Goal: Task Accomplishment & Management: Manage account settings

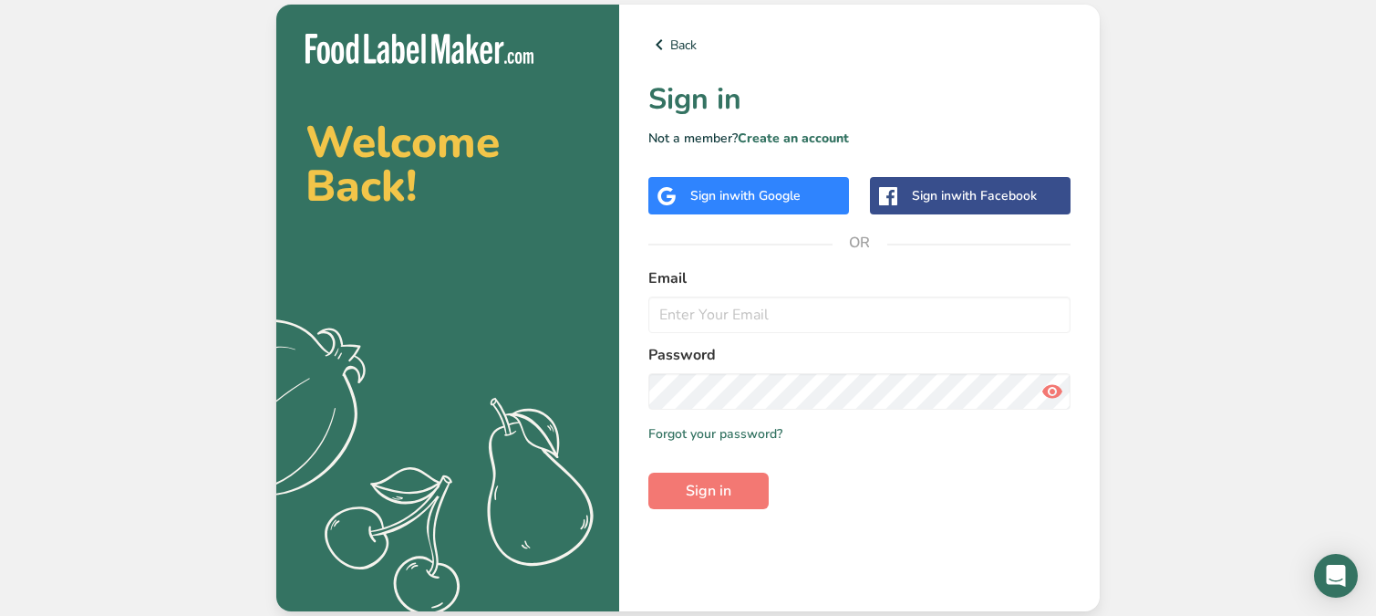
click at [705, 198] on div "Sign in with Google" at bounding box center [746, 195] width 110 height 19
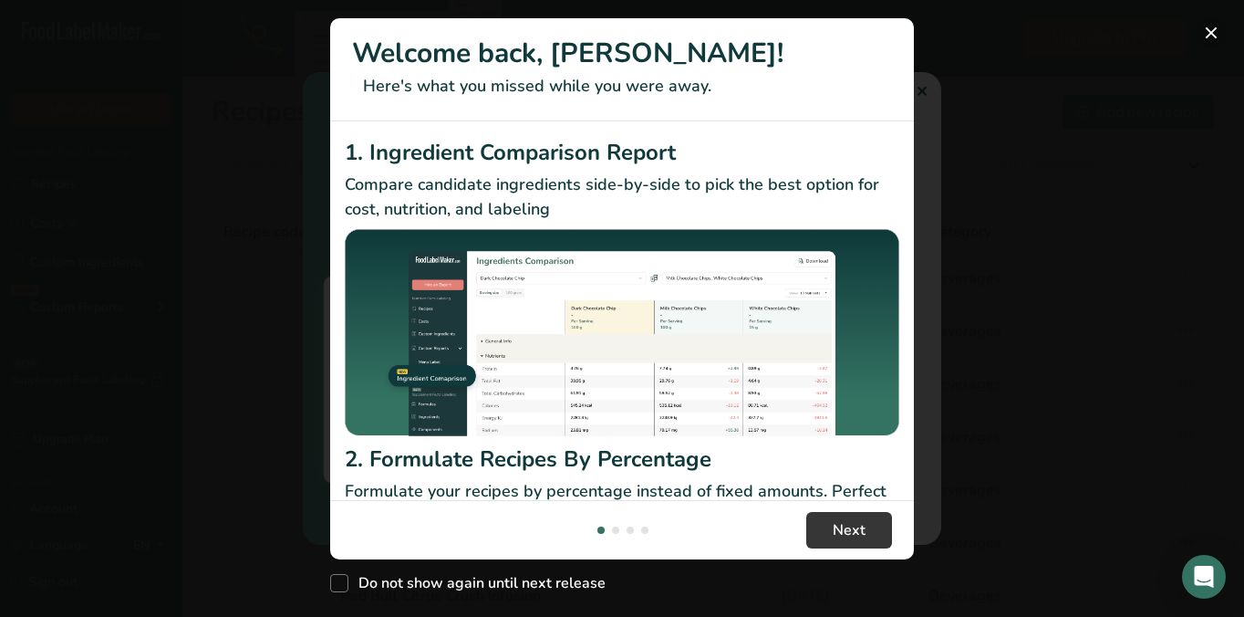
click at [1208, 33] on button "New Features" at bounding box center [1211, 32] width 29 height 29
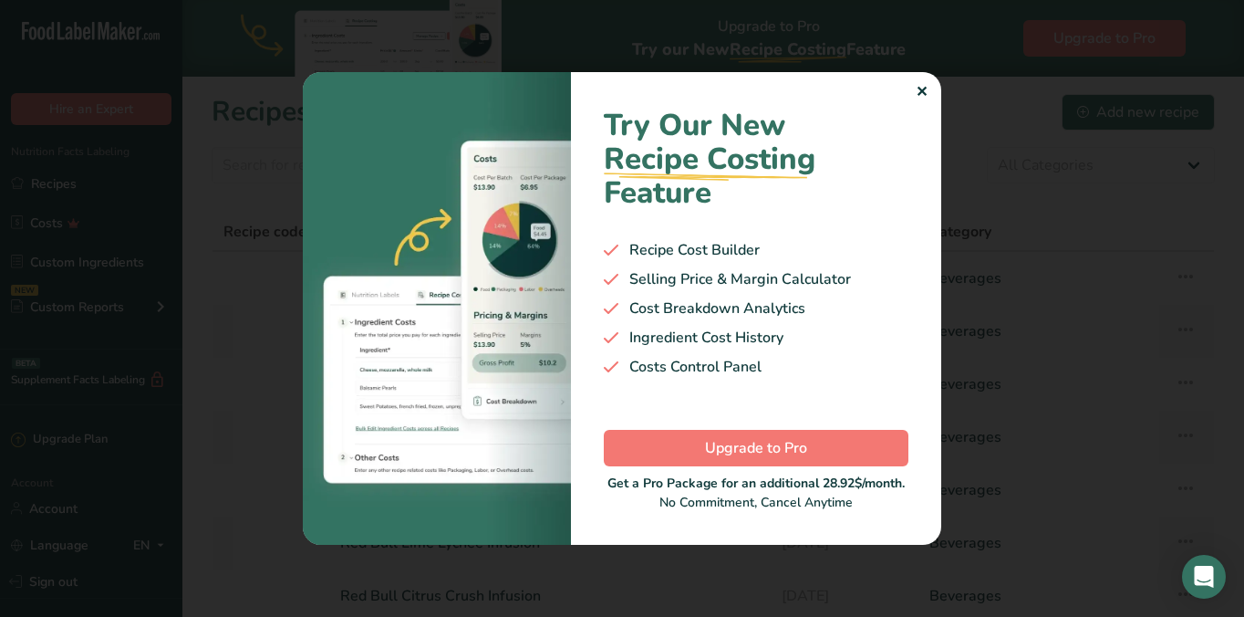
click at [930, 90] on div "Try Our New Recipe Costing .a-29{fill:none;stroke-linecap:round;stroke-width:3p…" at bounding box center [756, 308] width 370 height 473
click at [921, 83] on div "✕" at bounding box center [922, 92] width 12 height 22
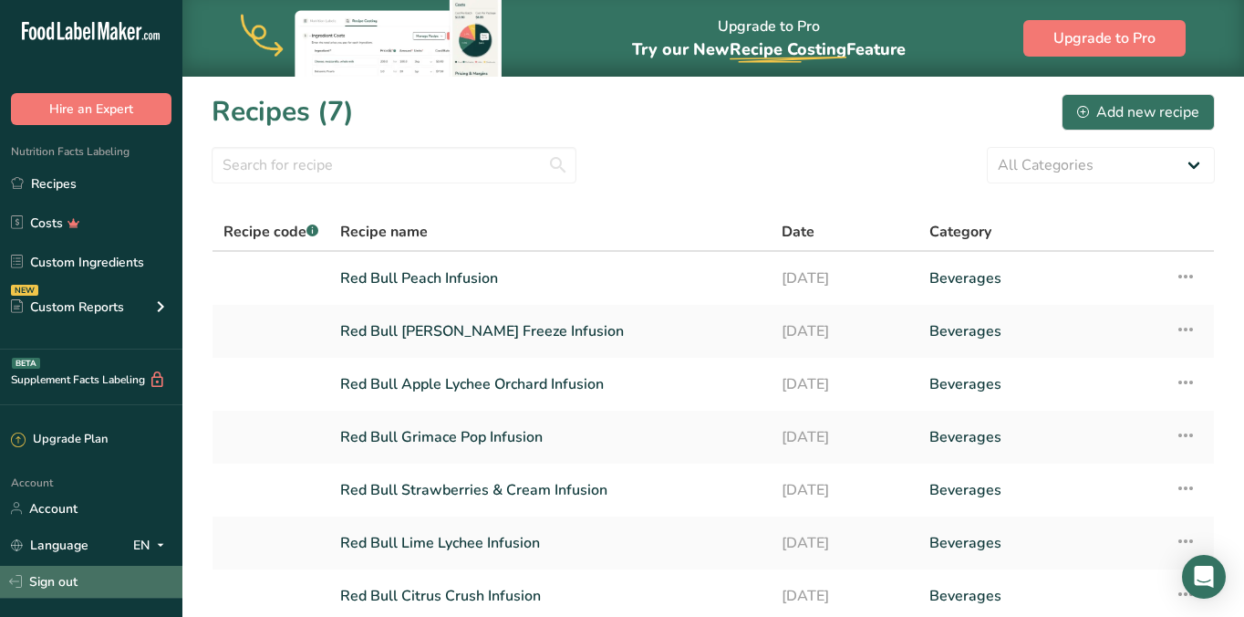
click at [52, 580] on link "Sign out" at bounding box center [91, 582] width 182 height 32
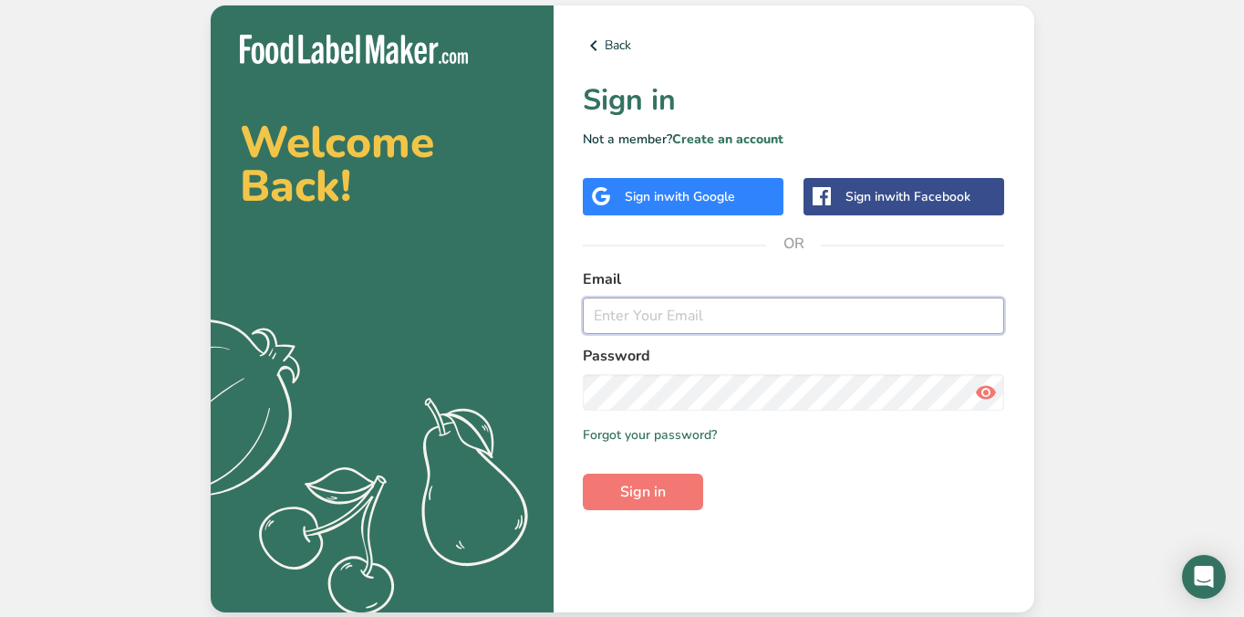
click at [673, 319] on input "email" at bounding box center [794, 315] width 422 height 36
type input "ian.clark1980@gmail.com"
click at [641, 477] on button "Sign in" at bounding box center [643, 491] width 120 height 36
click at [986, 390] on icon at bounding box center [986, 392] width 22 height 33
click at [604, 504] on button "Sign in" at bounding box center [643, 491] width 120 height 36
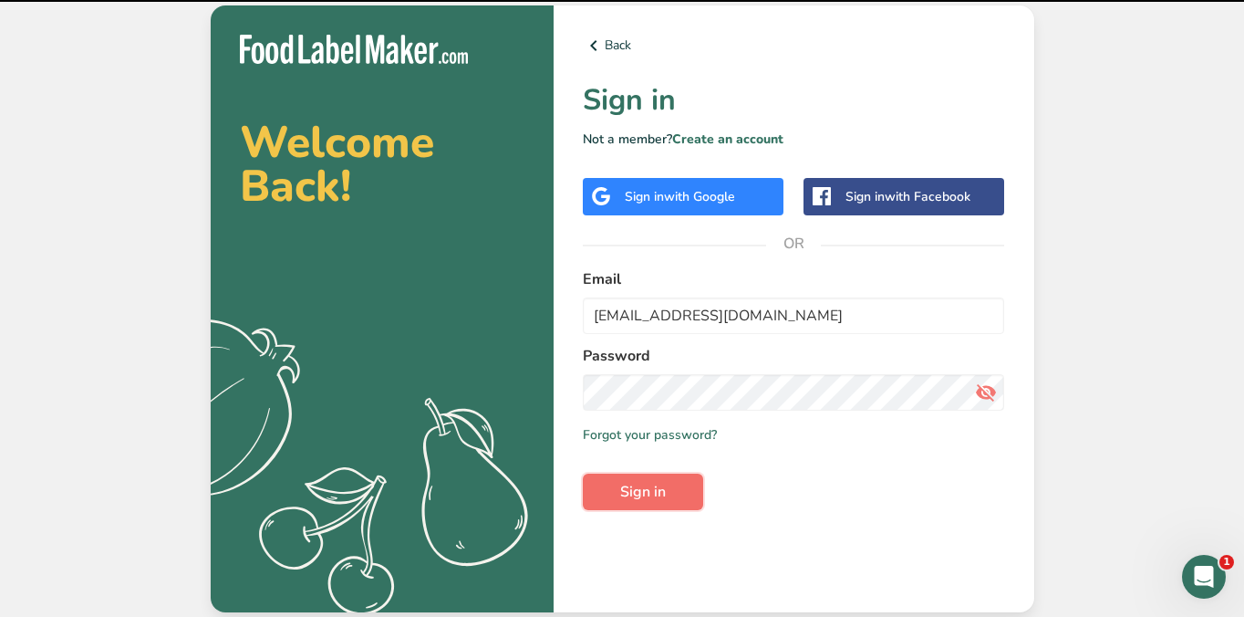
click at [613, 494] on button "Sign in" at bounding box center [643, 491] width 120 height 36
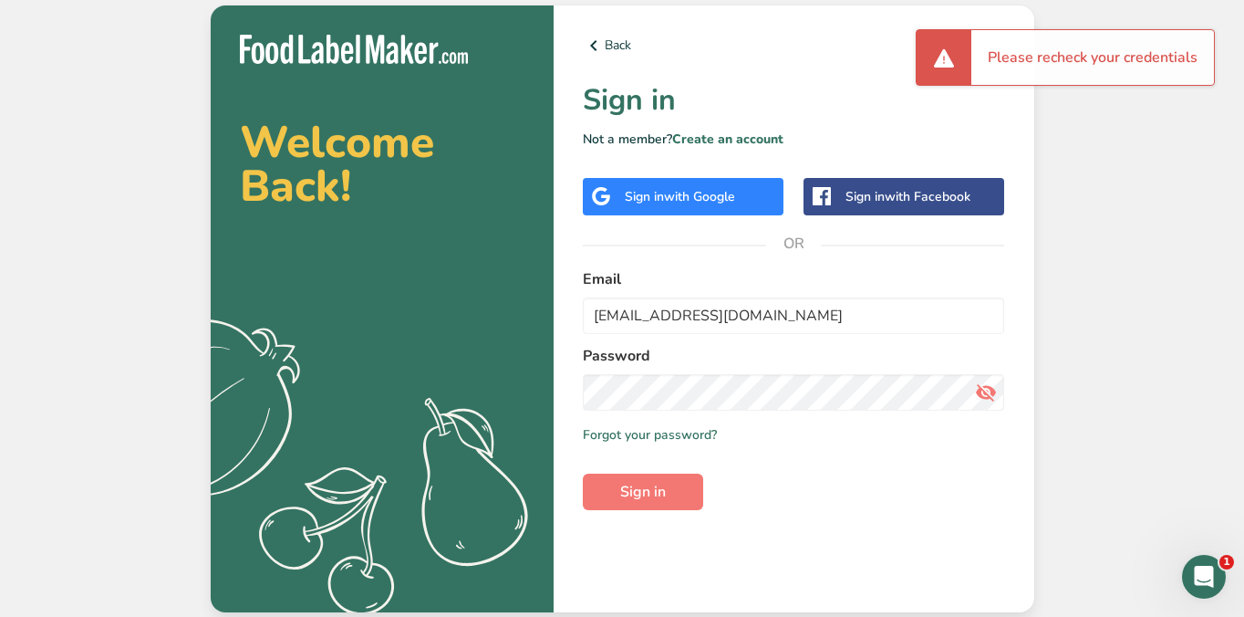
click at [719, 171] on div "Back Sign in Not a member? Create an account Sign in with Google Sign in with F…" at bounding box center [794, 308] width 481 height 607
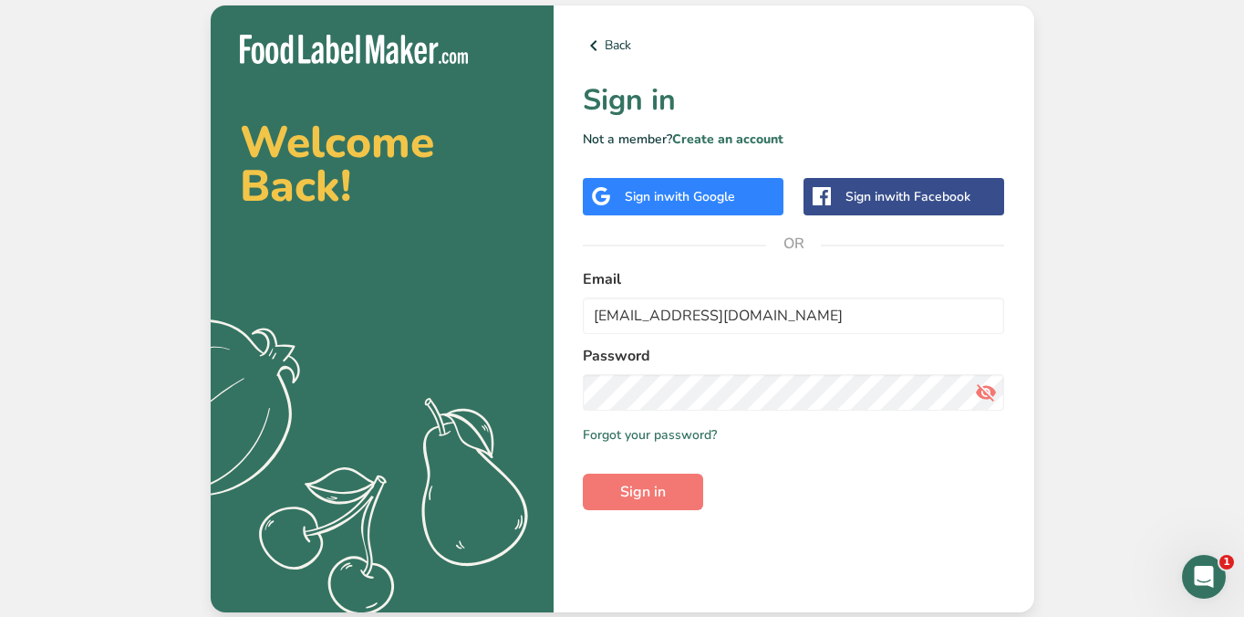
click at [712, 188] on span "with Google" at bounding box center [699, 196] width 71 height 17
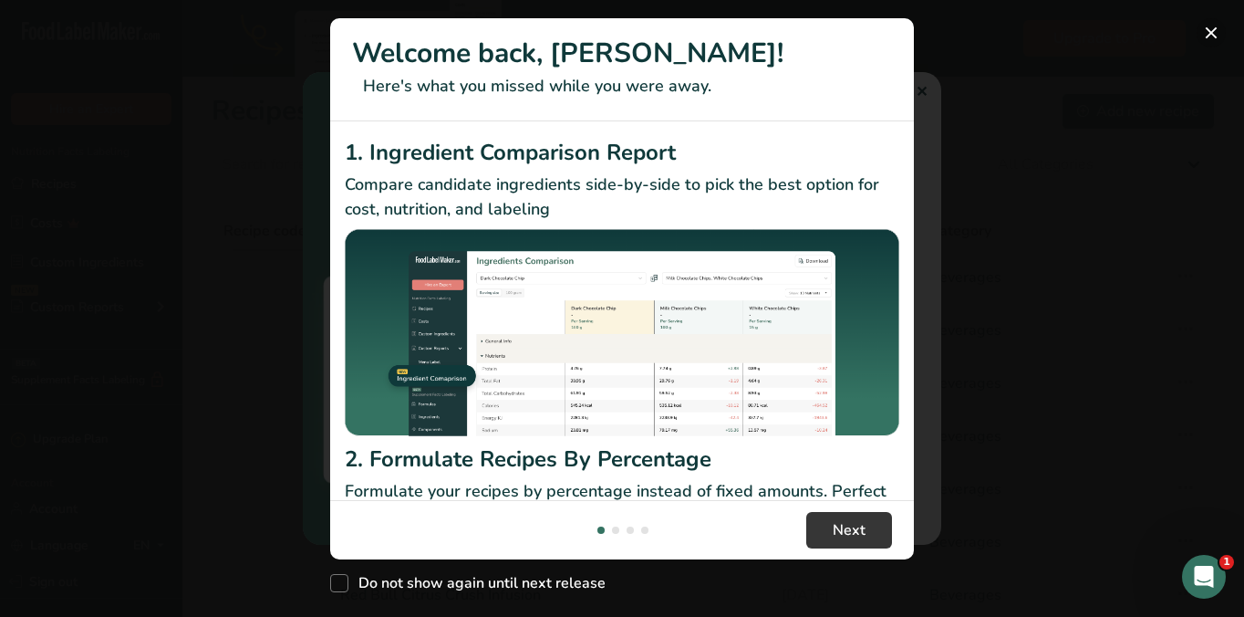
click at [1202, 35] on button "New Features" at bounding box center [1211, 32] width 29 height 29
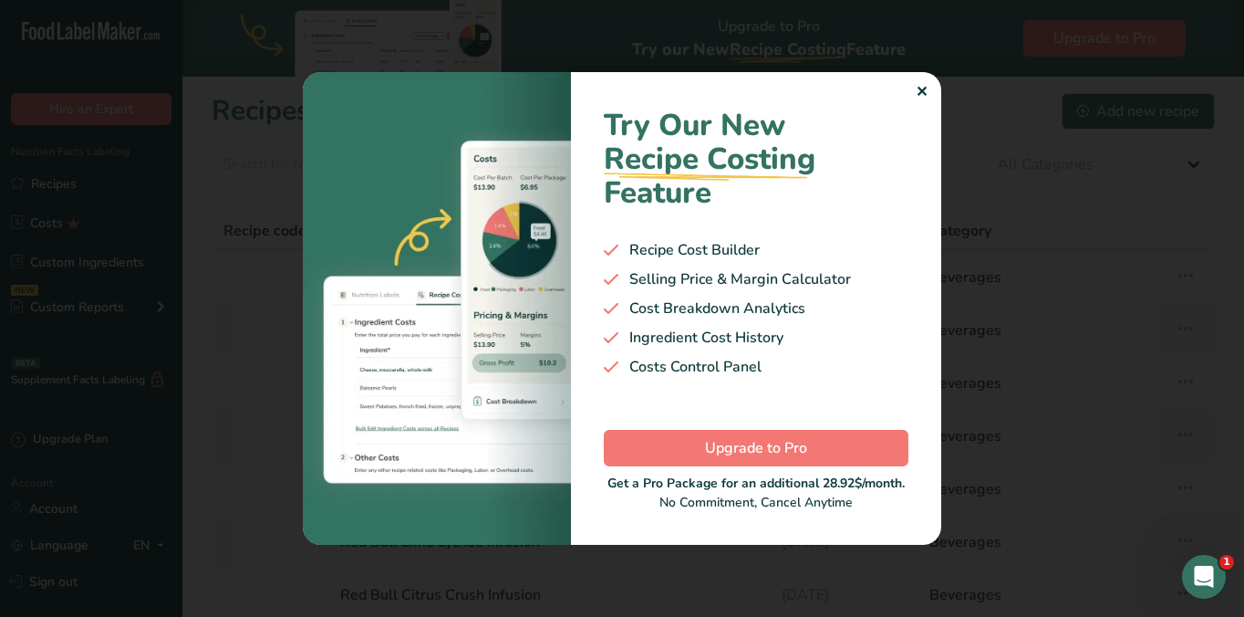
click at [919, 90] on div "✕" at bounding box center [922, 92] width 12 height 22
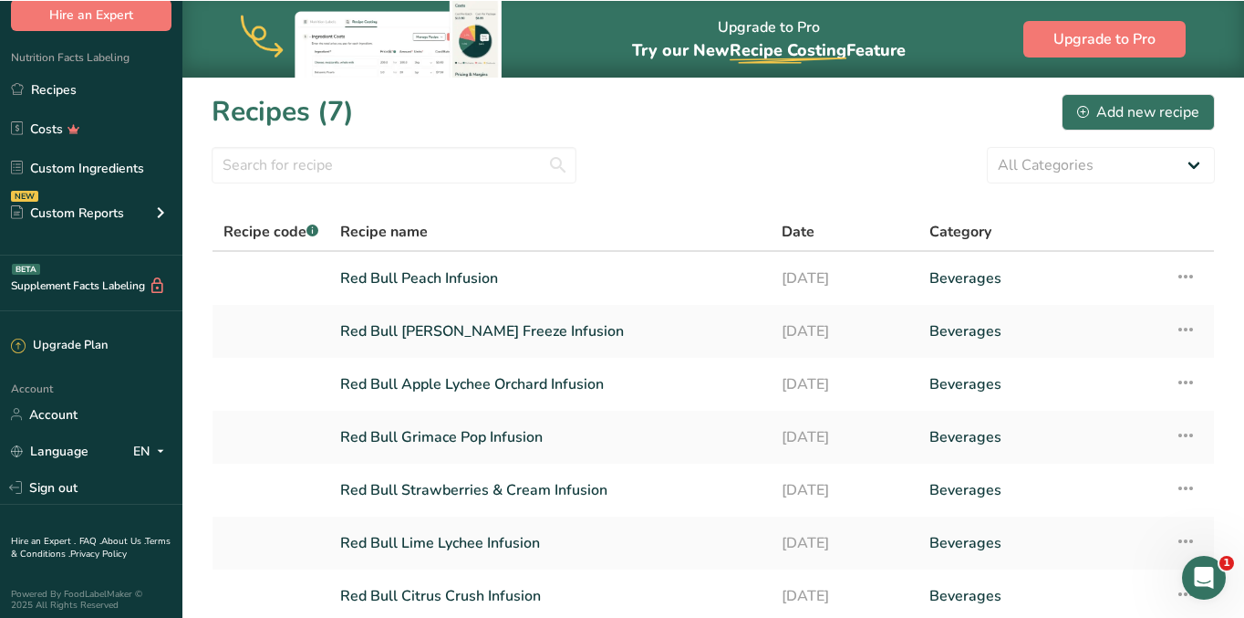
scroll to position [101, 0]
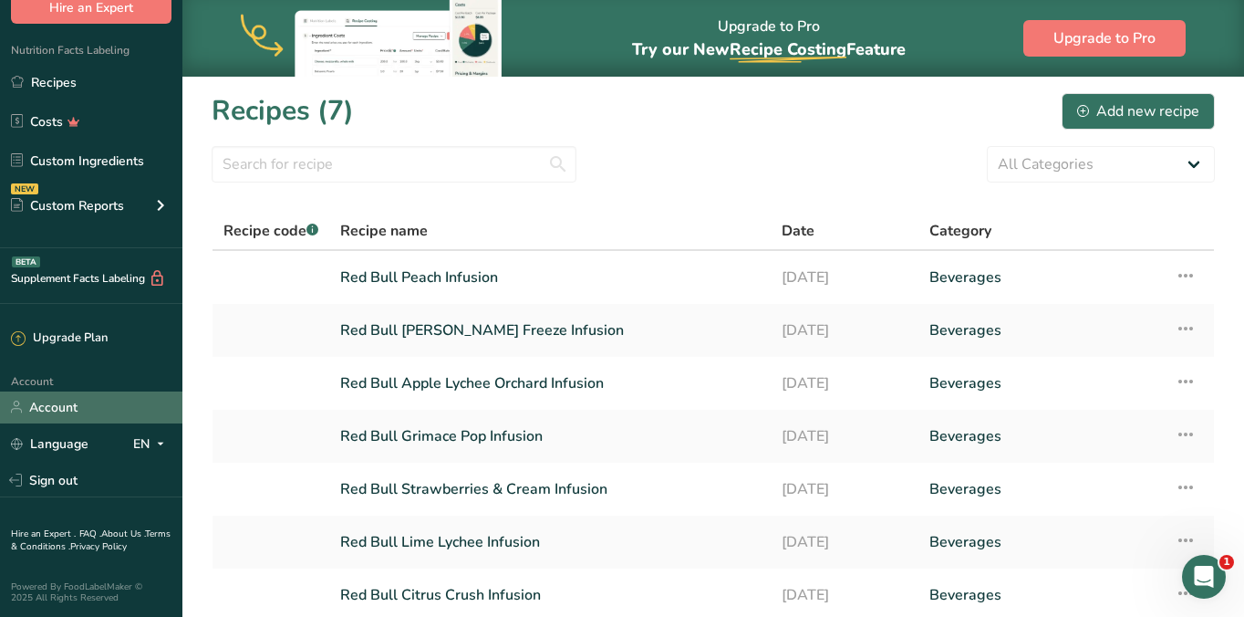
click at [47, 397] on link "Account" at bounding box center [91, 407] width 182 height 32
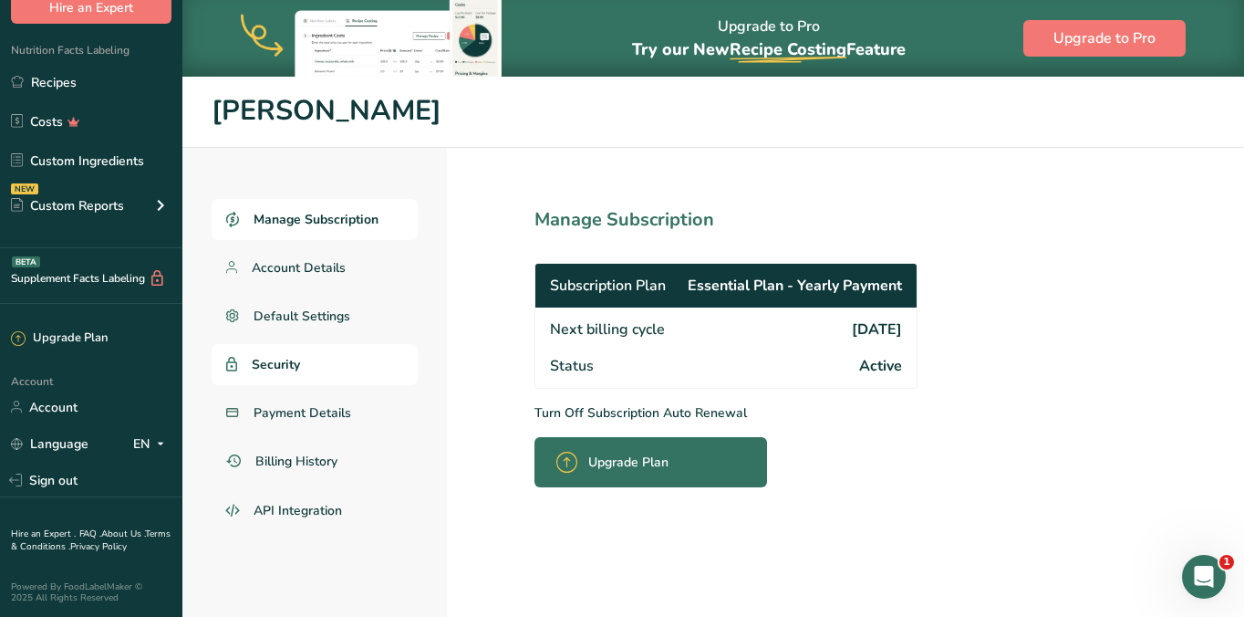
click at [282, 365] on span "Security" at bounding box center [276, 364] width 48 height 19
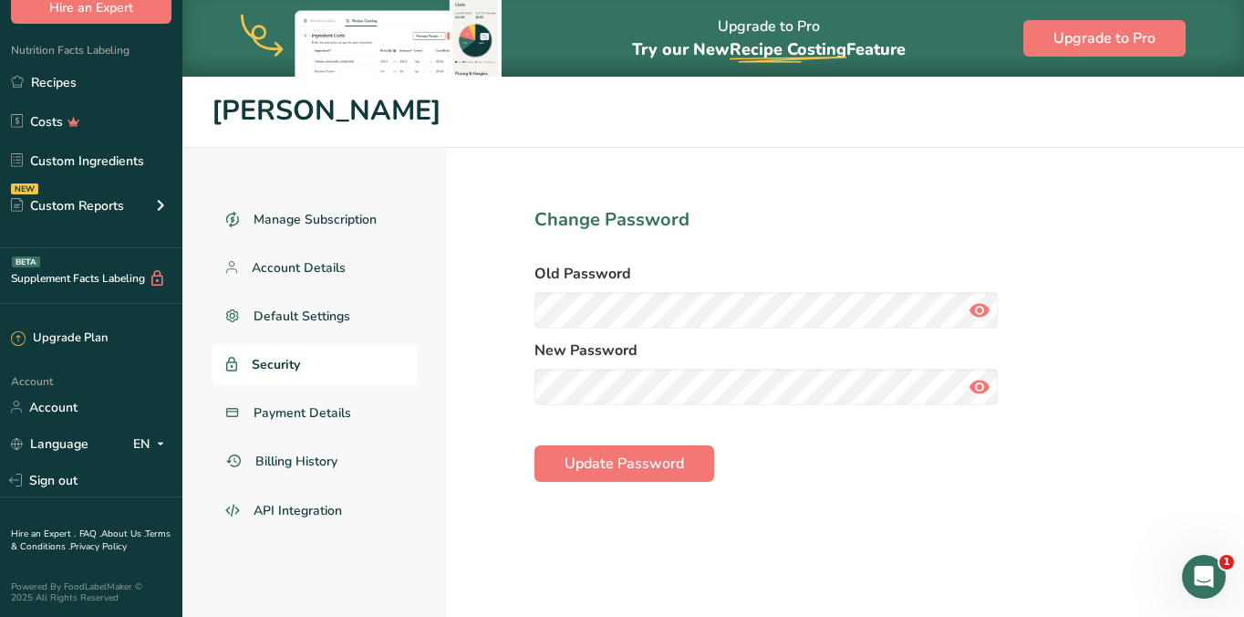
click at [981, 316] on icon at bounding box center [980, 310] width 22 height 33
click at [632, 454] on span "Update Password" at bounding box center [624, 463] width 119 height 22
click at [977, 382] on icon at bounding box center [980, 387] width 22 height 33
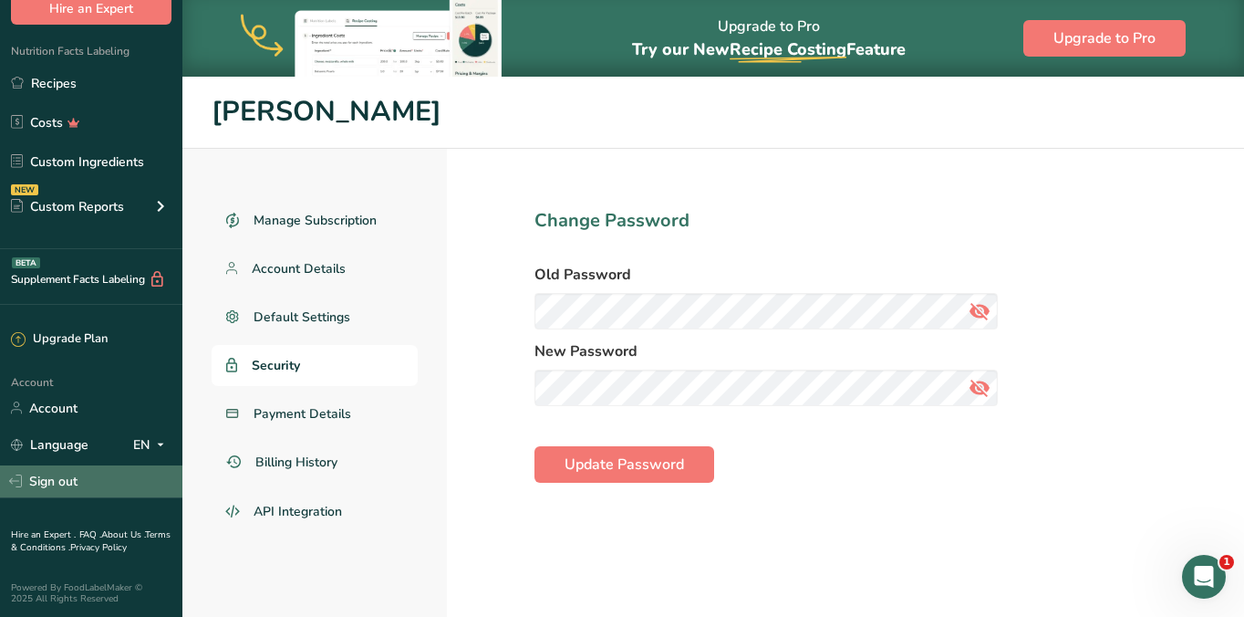
click at [61, 476] on link "Sign out" at bounding box center [91, 481] width 182 height 32
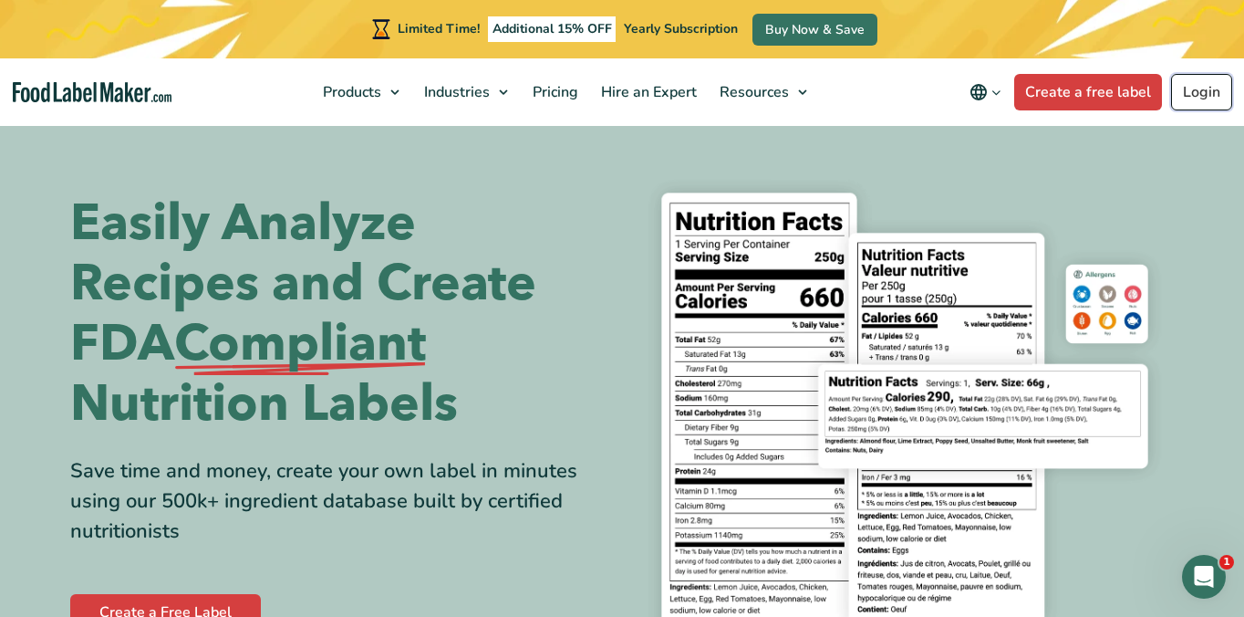
click at [1203, 93] on link "Login" at bounding box center [1201, 92] width 61 height 36
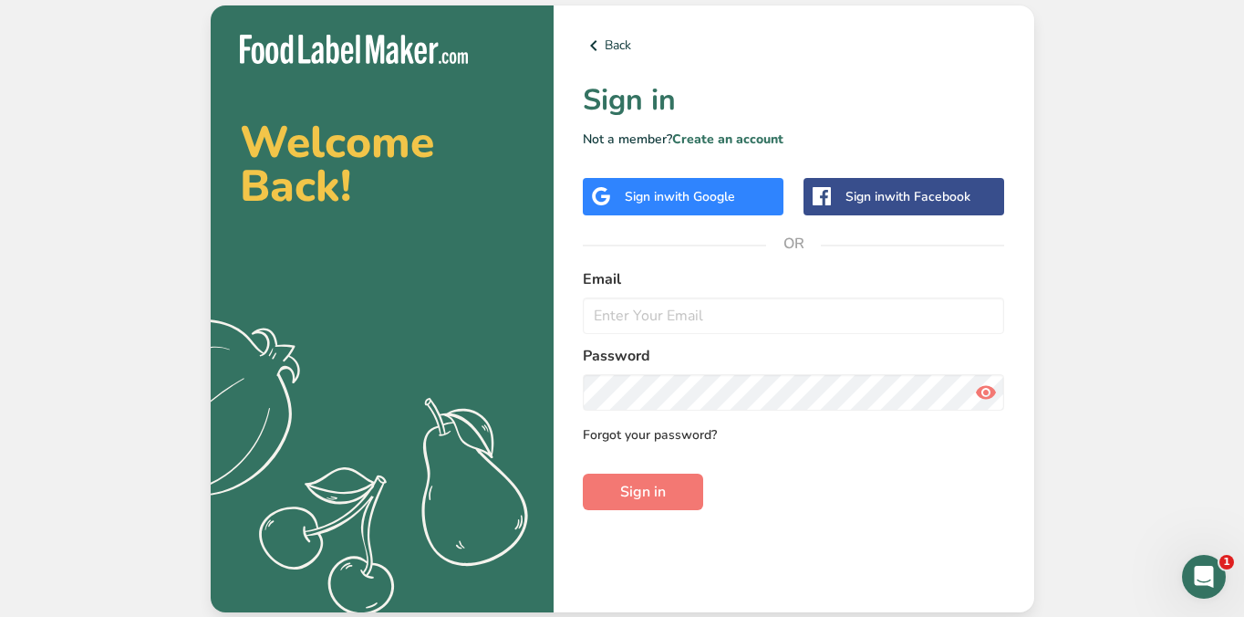
click at [608, 427] on link "Forgot your password?" at bounding box center [650, 434] width 134 height 19
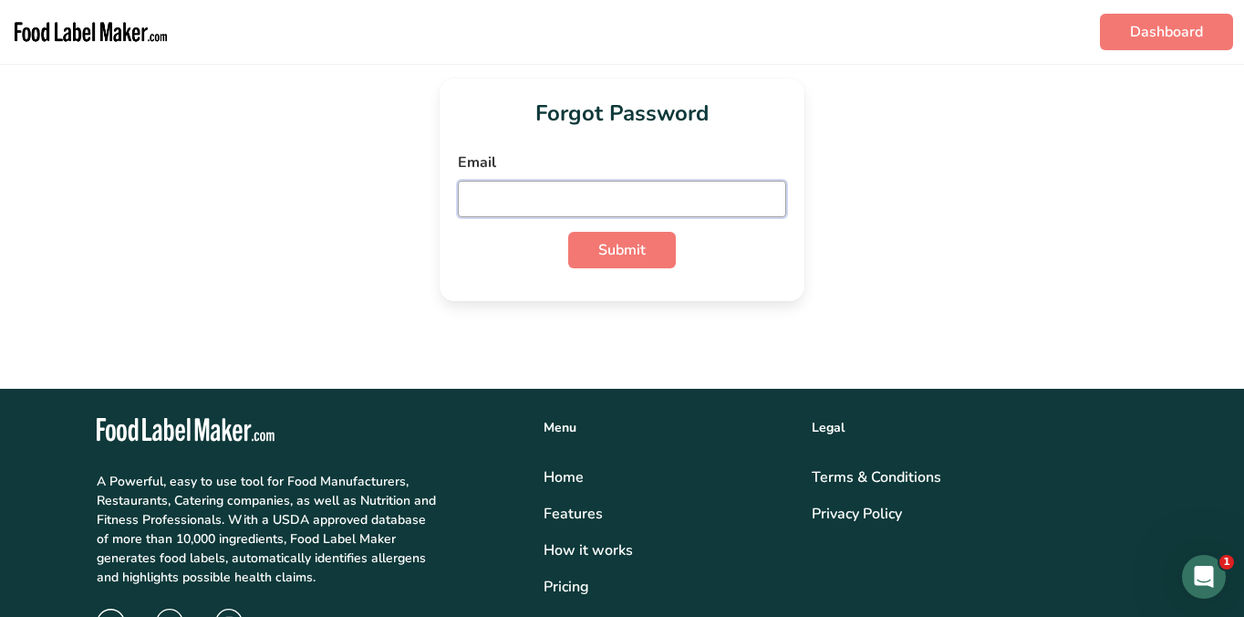
click at [507, 190] on input "email" at bounding box center [622, 199] width 328 height 36
type input "[EMAIL_ADDRESS][DOMAIN_NAME]"
click at [618, 254] on span "Submit" at bounding box center [621, 250] width 47 height 22
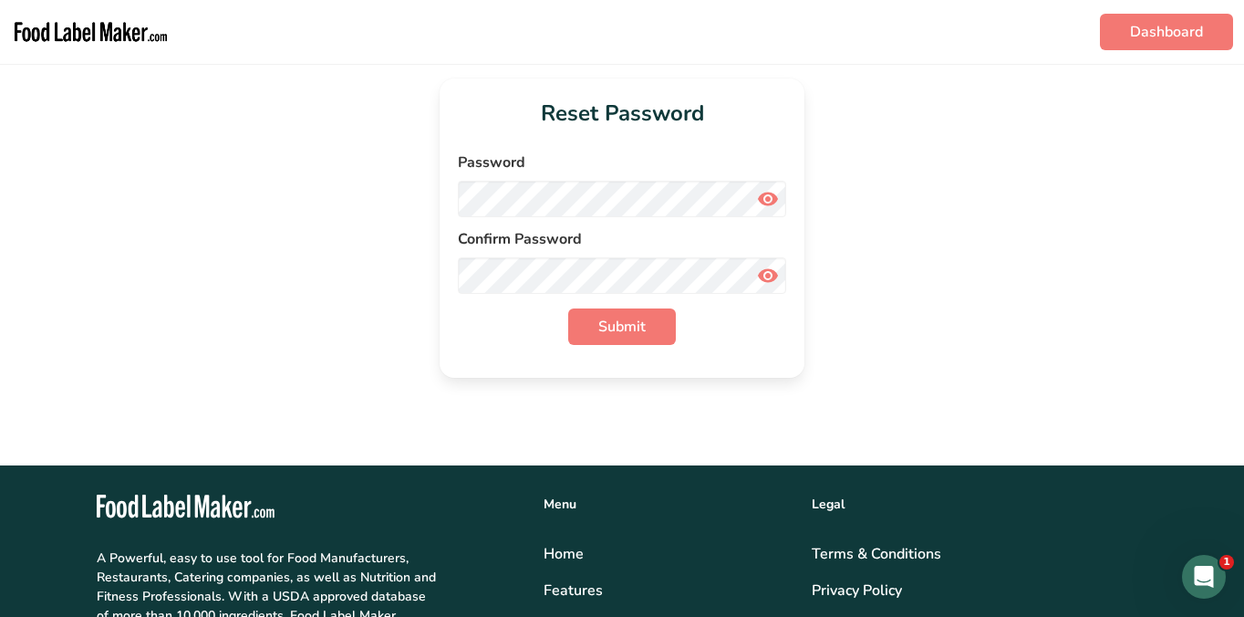
click at [764, 280] on icon at bounding box center [768, 275] width 22 height 33
click at [773, 198] on icon at bounding box center [768, 198] width 22 height 33
click at [617, 322] on span "Submit" at bounding box center [621, 327] width 47 height 22
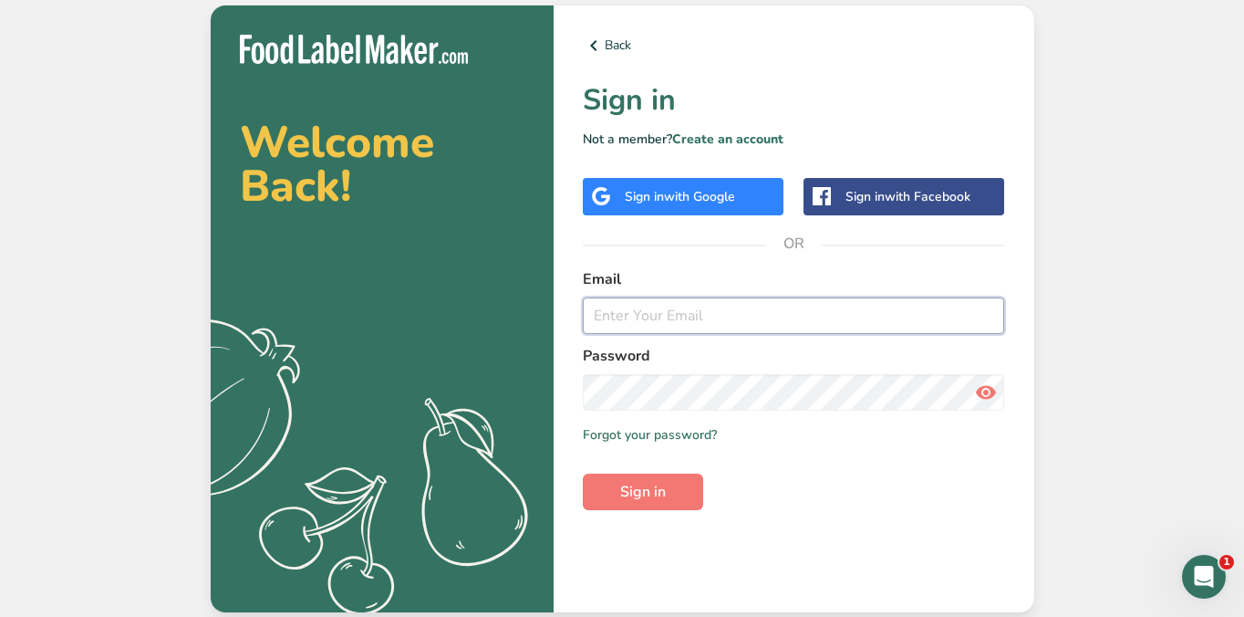
click at [734, 305] on input "email" at bounding box center [794, 315] width 422 height 36
type input "ian.clark1980@gmail.com"
click at [657, 486] on span "Sign in" at bounding box center [643, 492] width 46 height 22
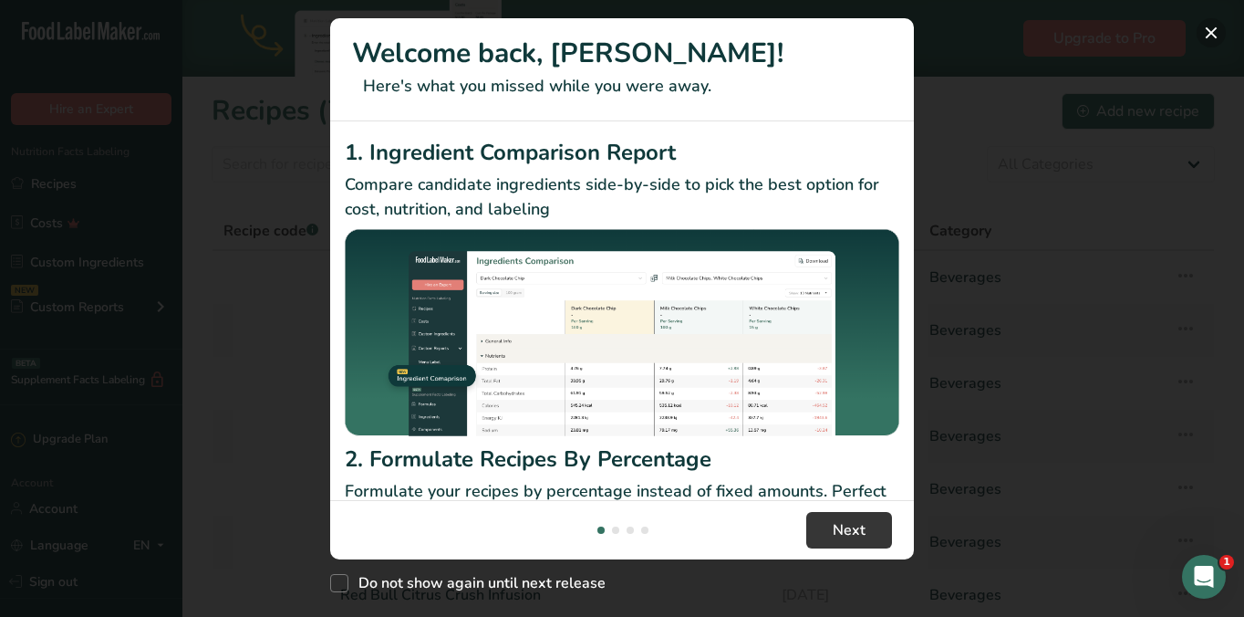
click at [1210, 36] on button "New Features" at bounding box center [1211, 32] width 29 height 29
